Goal: Information Seeking & Learning: Learn about a topic

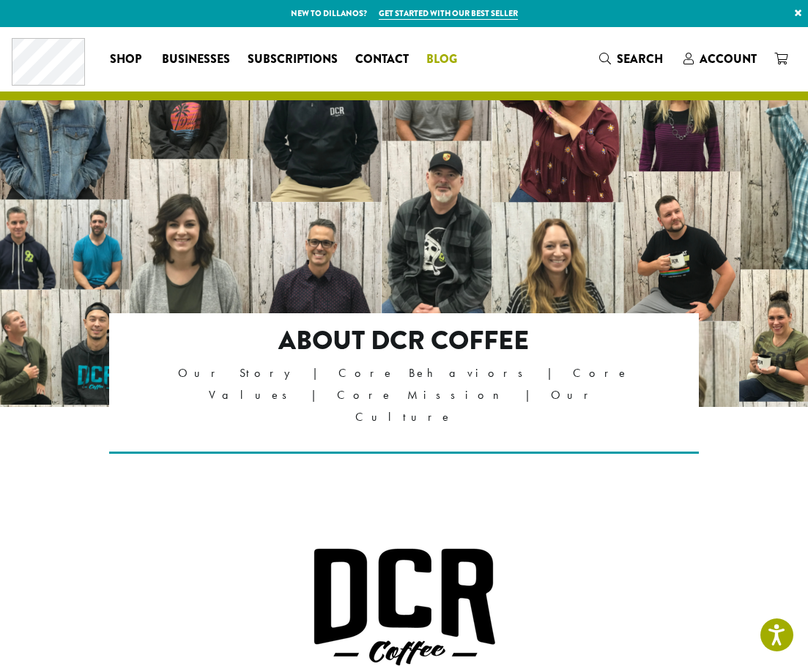
click at [437, 60] on span "Blog" at bounding box center [441, 60] width 31 height 18
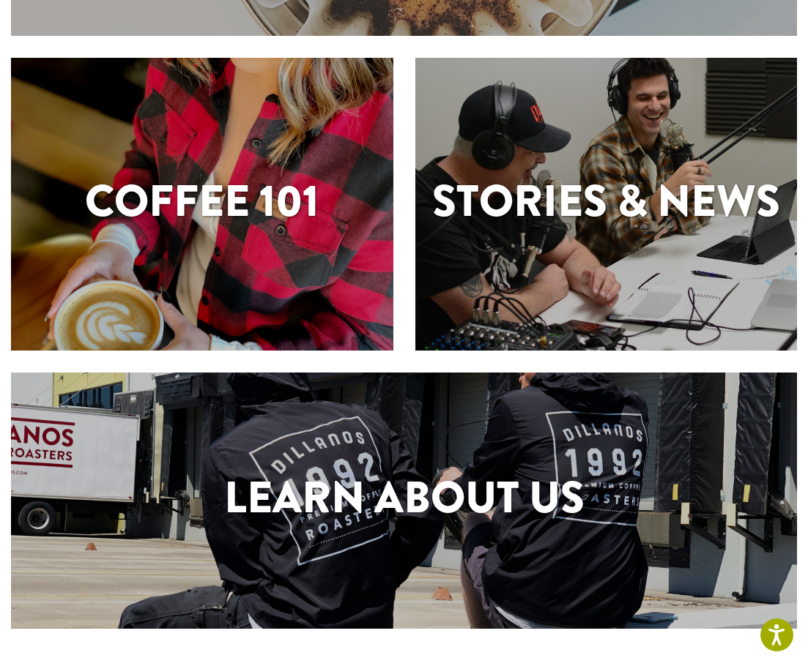
scroll to position [480, 0]
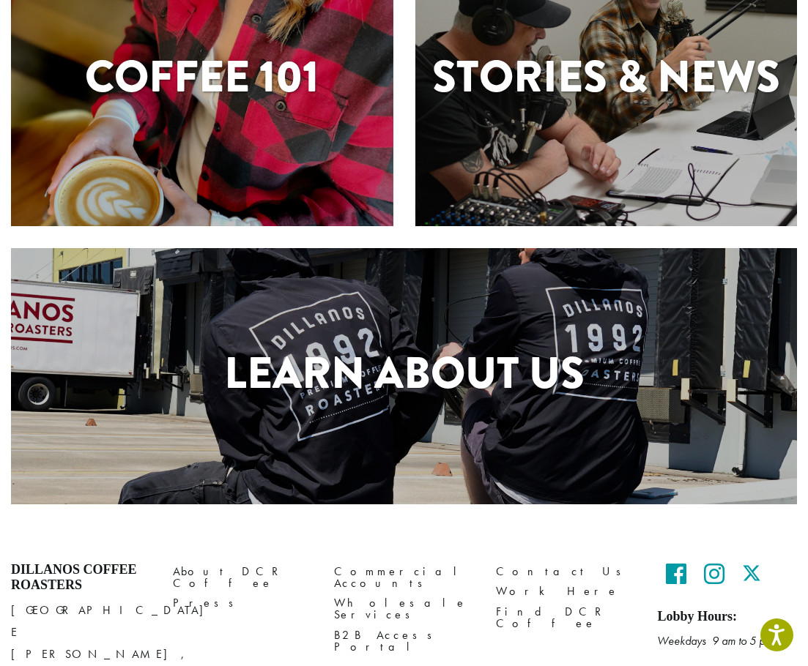
click at [627, 141] on div "Stories & News" at bounding box center [606, 79] width 382 height 293
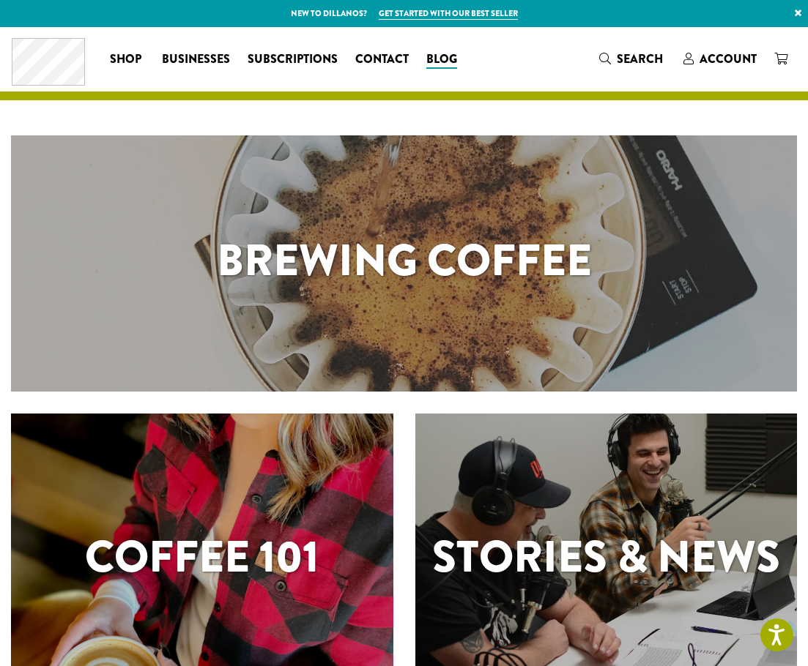
click at [302, 212] on div "Brewing Coffee" at bounding box center [404, 263] width 786 height 256
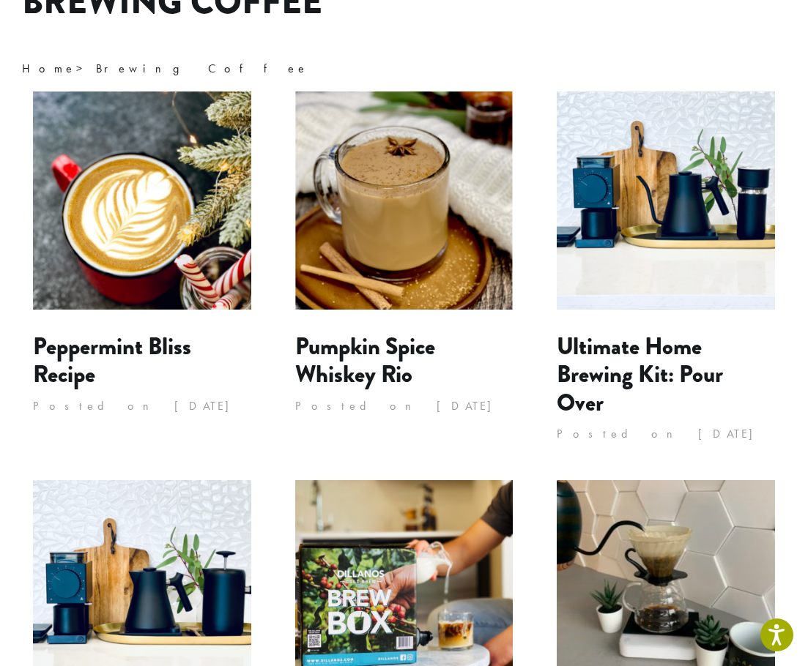
scroll to position [146, 0]
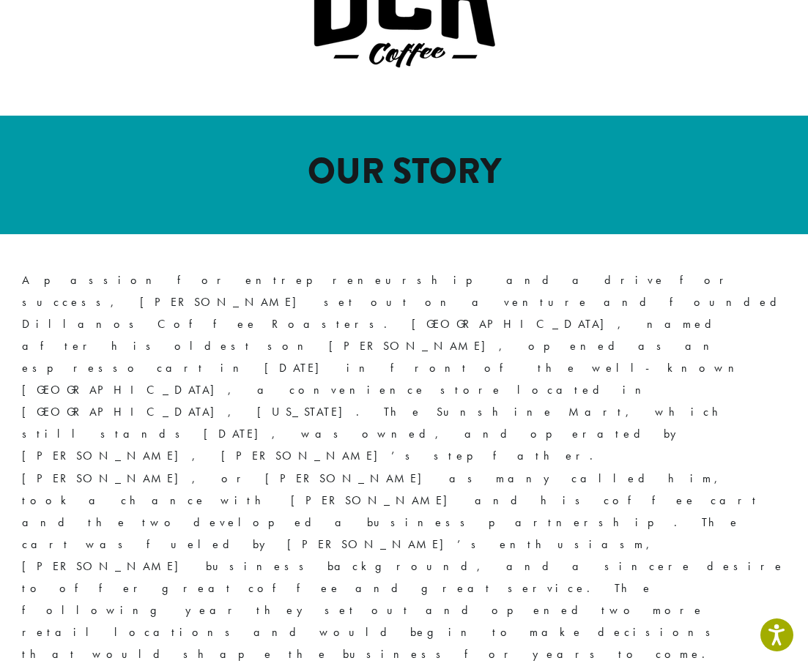
scroll to position [805, 0]
